Goal: Find specific page/section: Find specific page/section

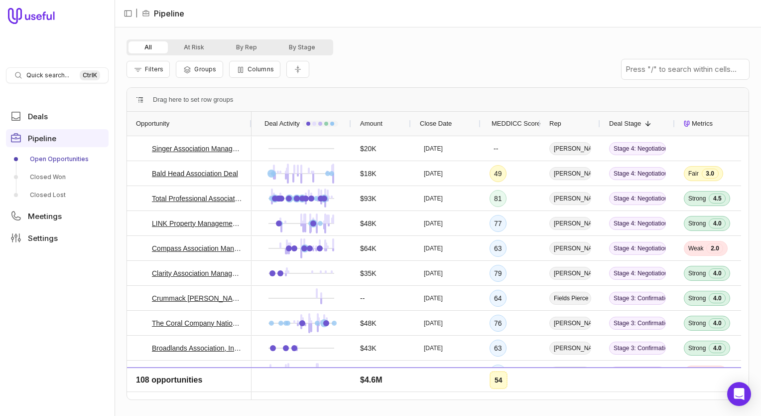
click at [567, 125] on div "Rep" at bounding box center [571, 123] width 42 height 19
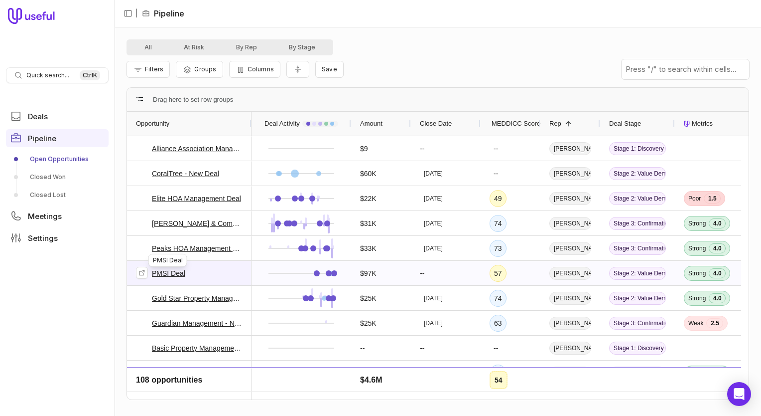
click at [171, 273] on link "PMSI Deal" at bounding box center [168, 273] width 33 height 12
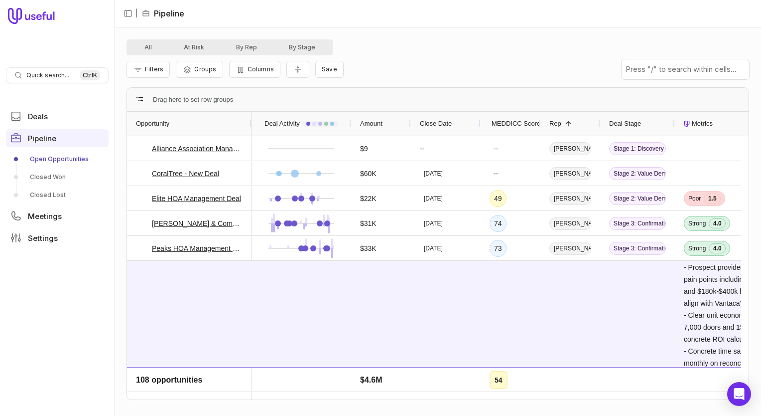
scroll to position [1246, 0]
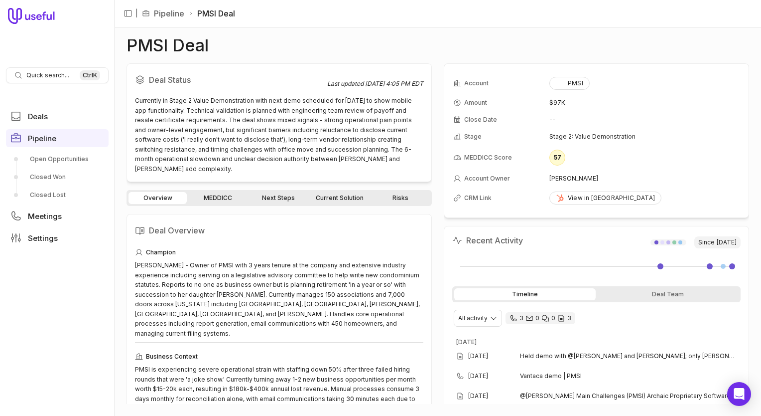
click at [219, 192] on link "MEDDICC" at bounding box center [218, 198] width 58 height 12
